Goal: Transaction & Acquisition: Subscribe to service/newsletter

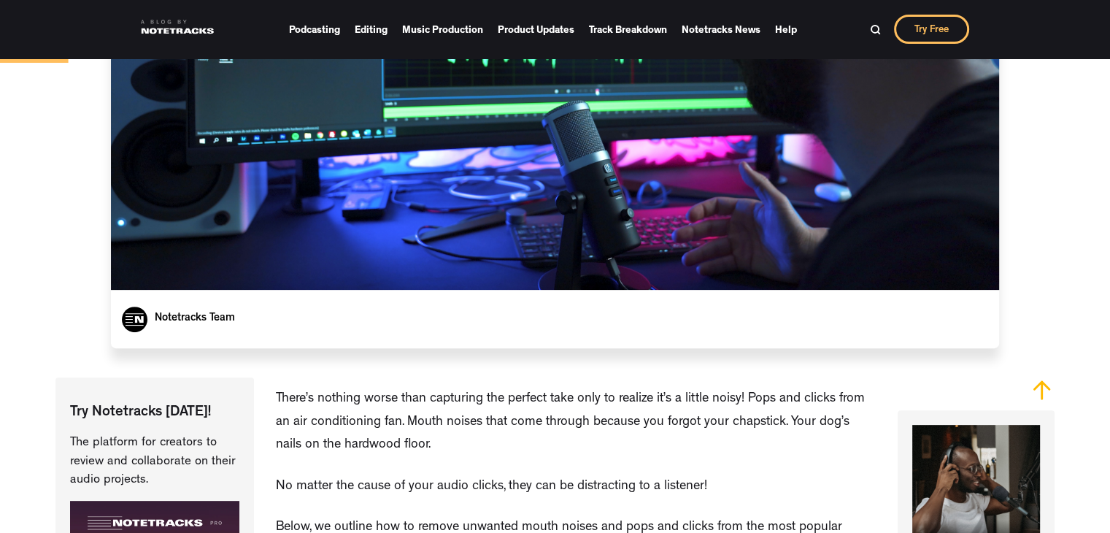
scroll to position [438, 0]
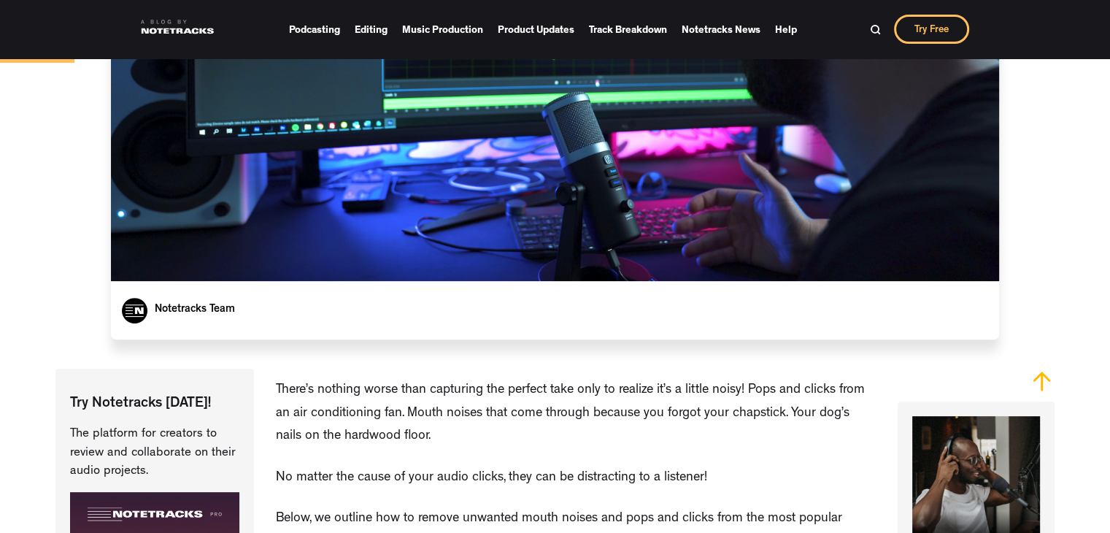
click at [922, 32] on link "Try Free" at bounding box center [931, 29] width 75 height 29
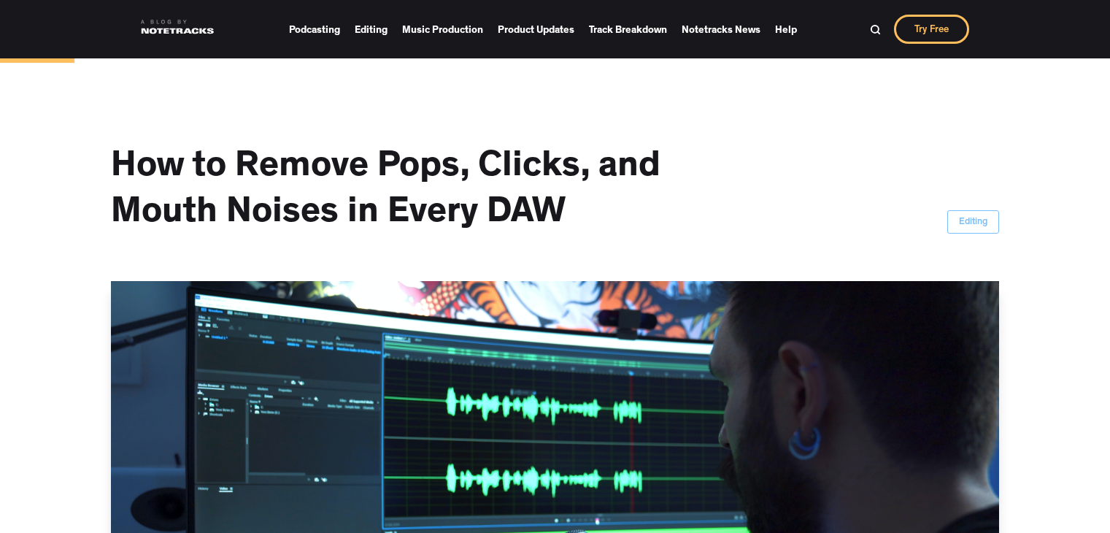
scroll to position [438, 0]
